Goal: Navigation & Orientation: Find specific page/section

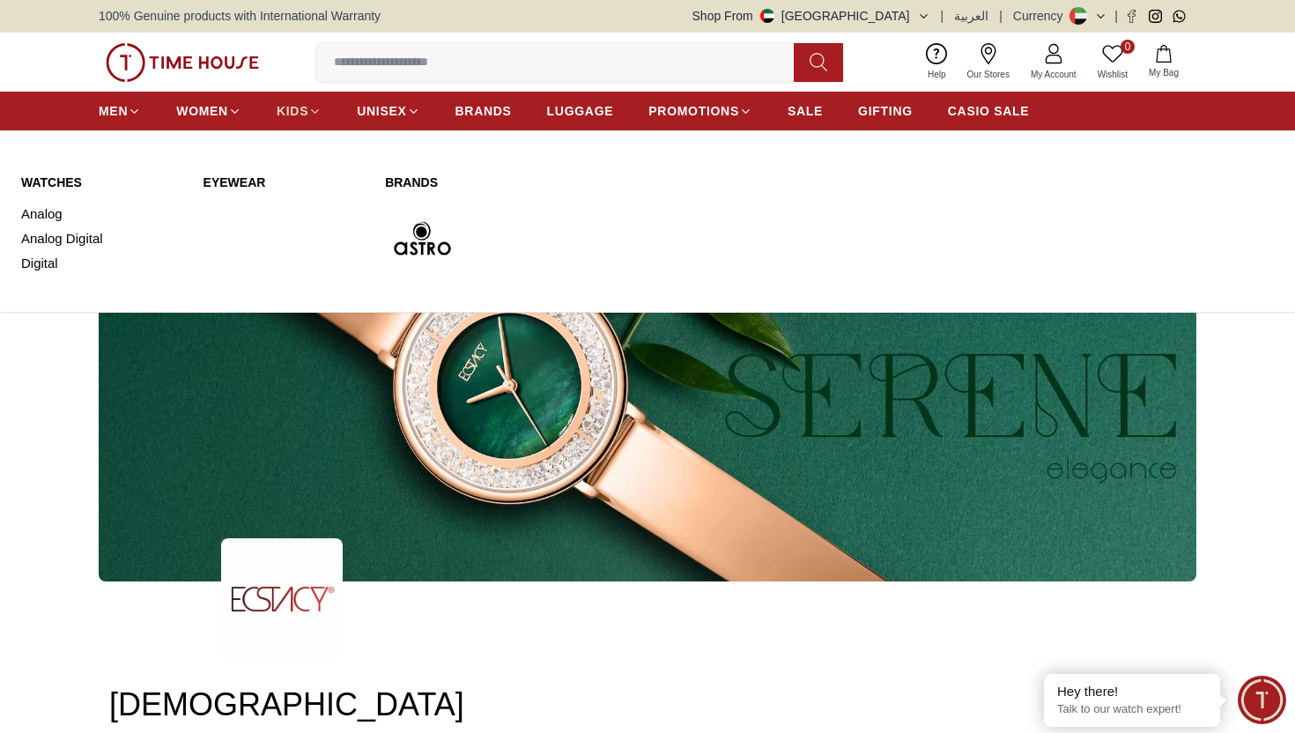
click at [290, 112] on span "KIDS" at bounding box center [293, 111] width 32 height 18
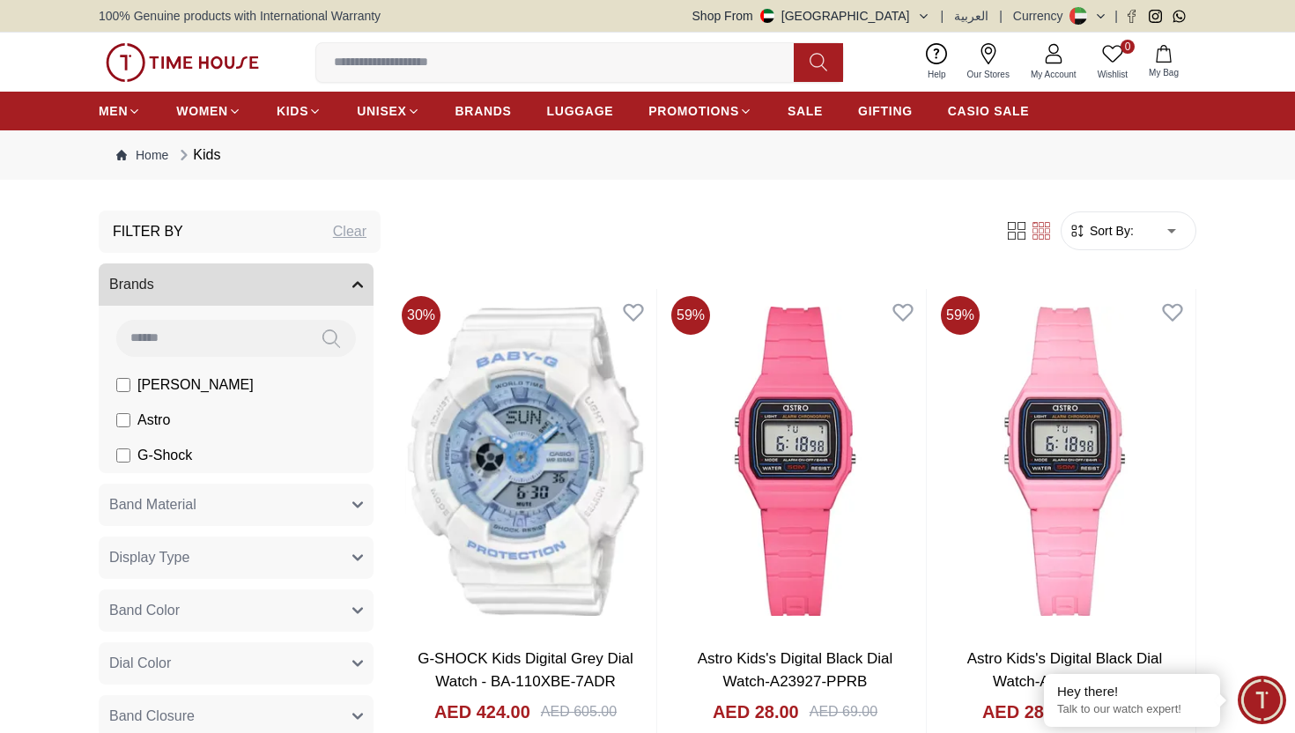
scroll to position [37, 0]
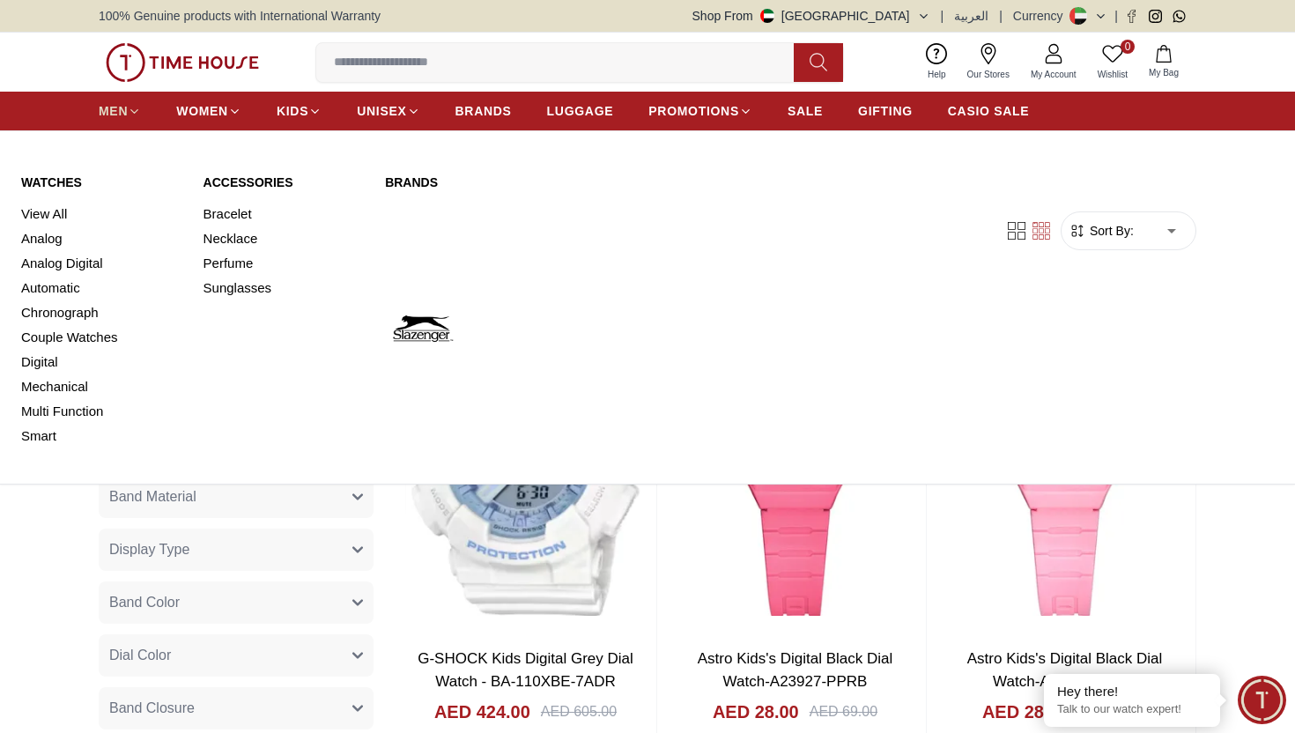
click at [115, 107] on span "MEN" at bounding box center [113, 111] width 29 height 18
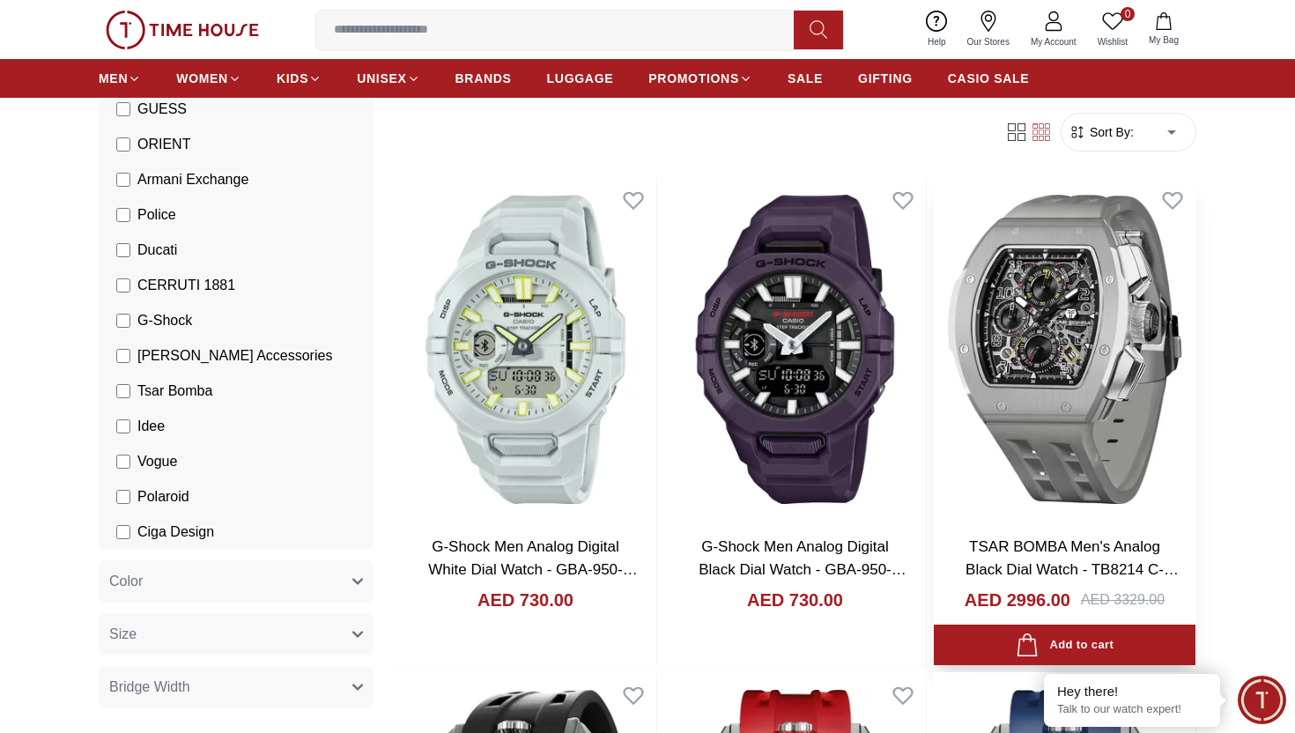
scroll to position [119, 0]
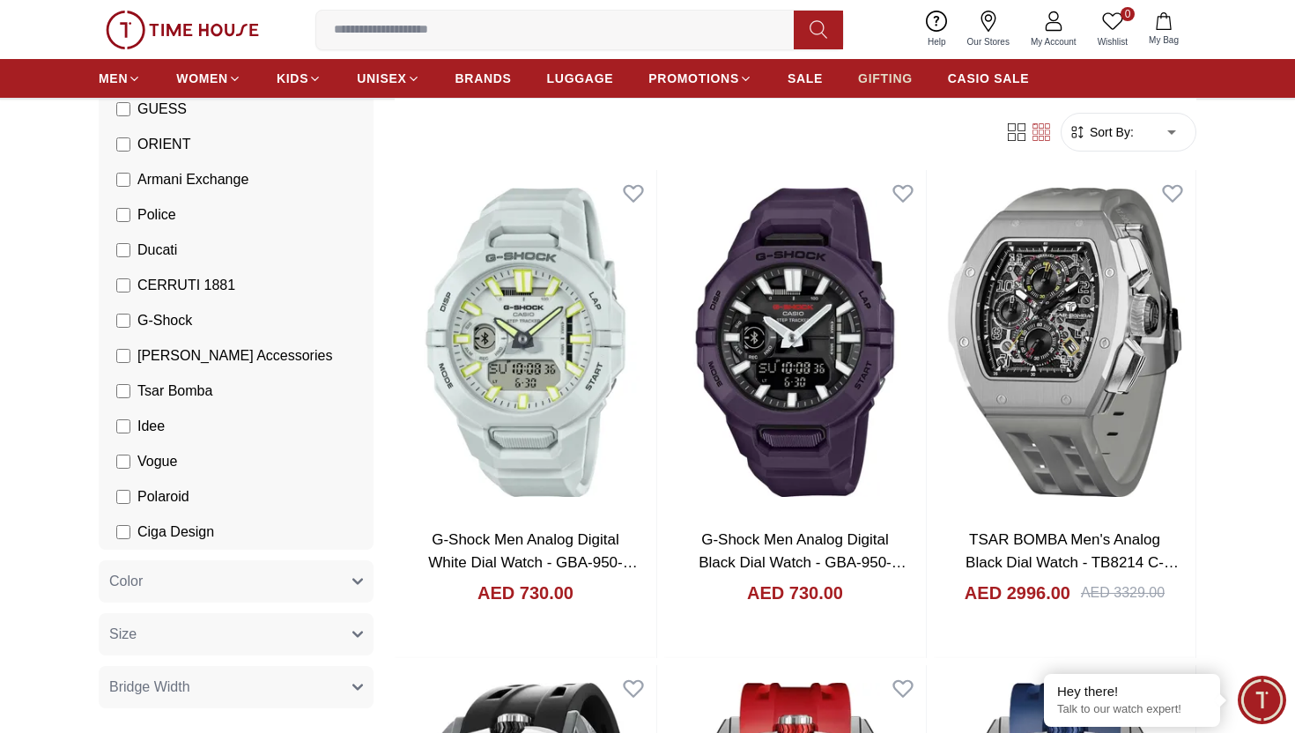
click at [860, 85] on span "GIFTING" at bounding box center [885, 79] width 55 height 18
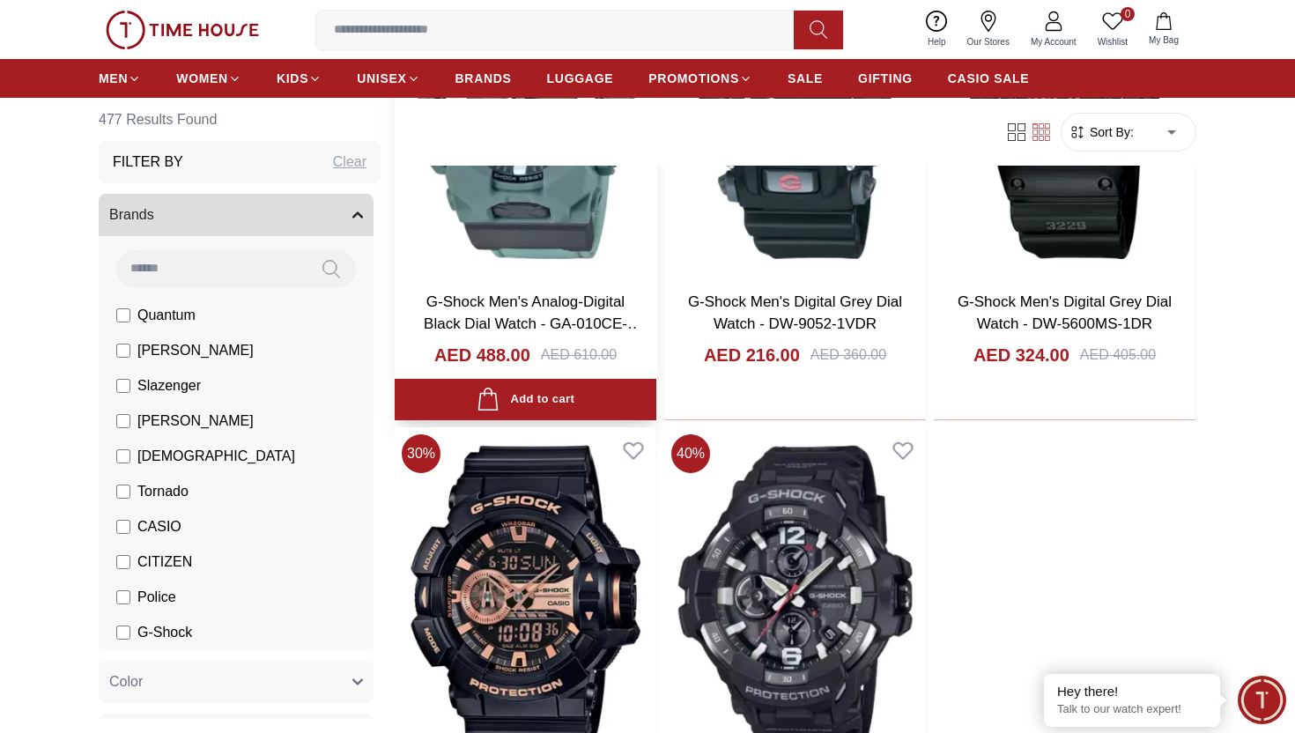
scroll to position [1157, 0]
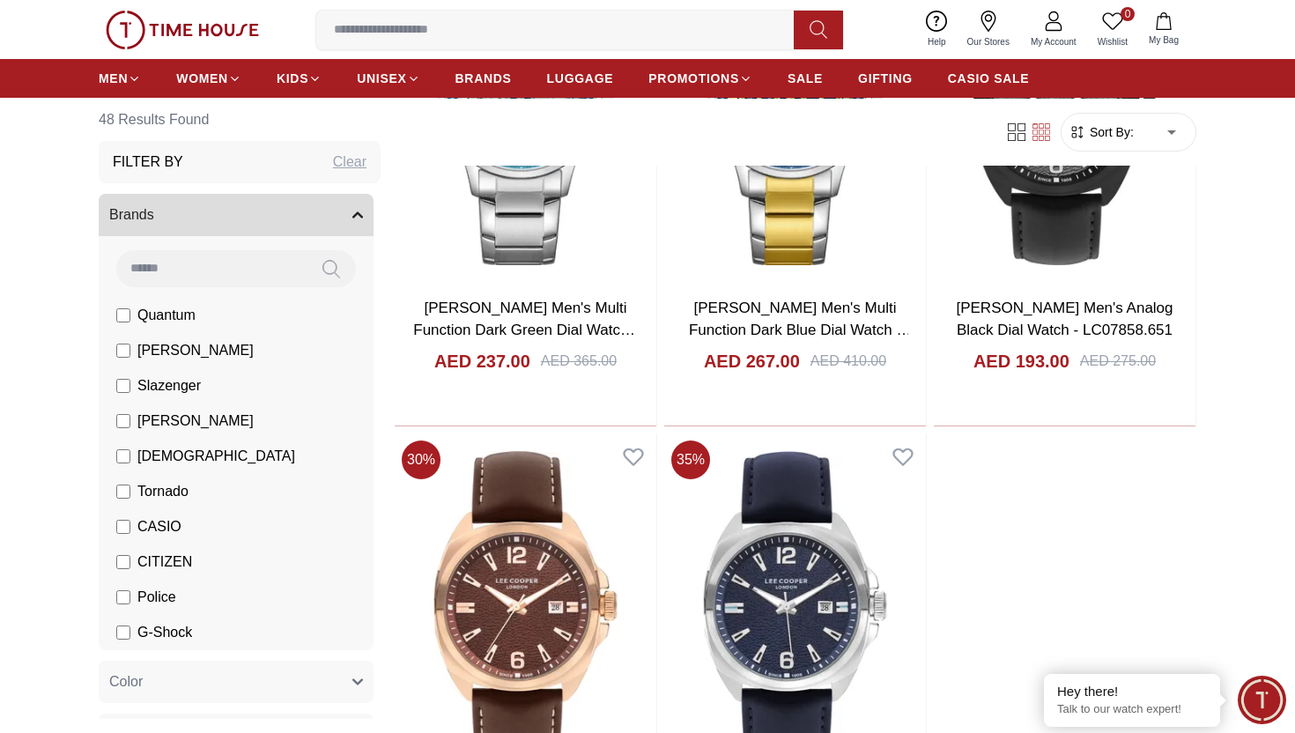
scroll to position [3470, 0]
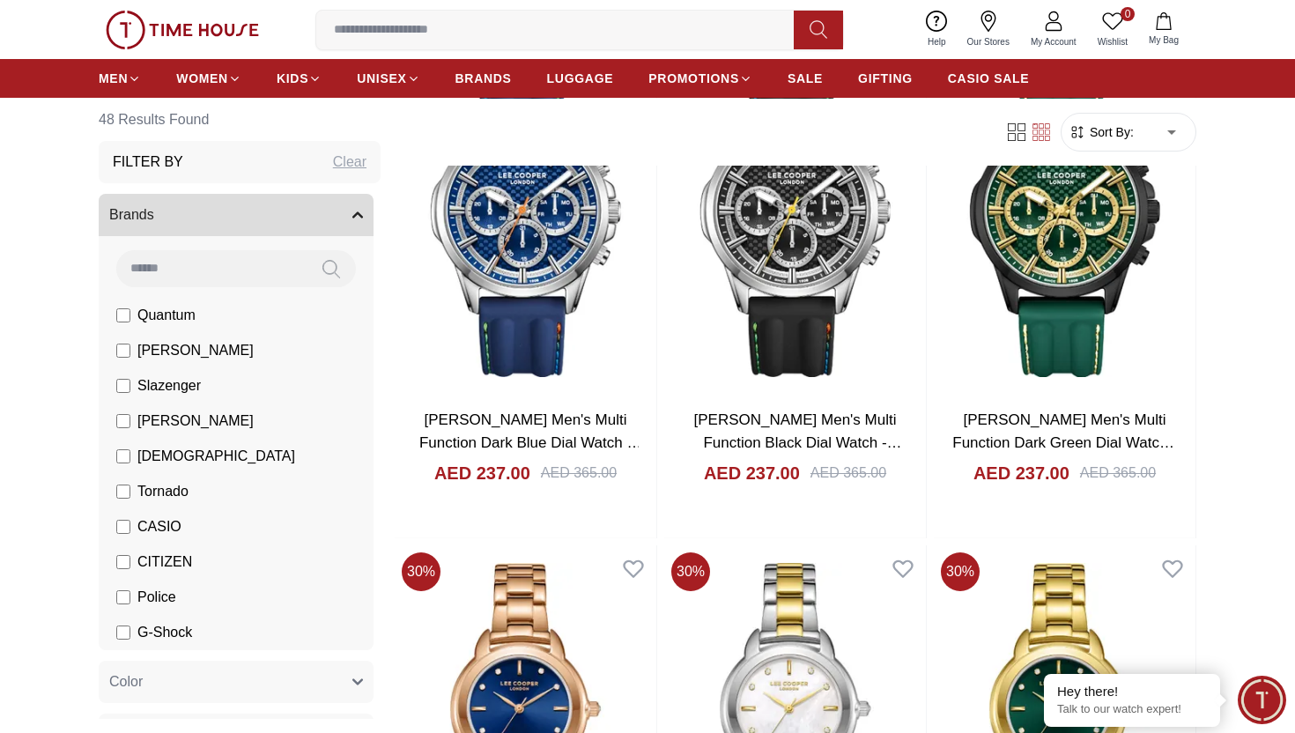
scroll to position [4757, 0]
